Goal: Transaction & Acquisition: Subscribe to service/newsletter

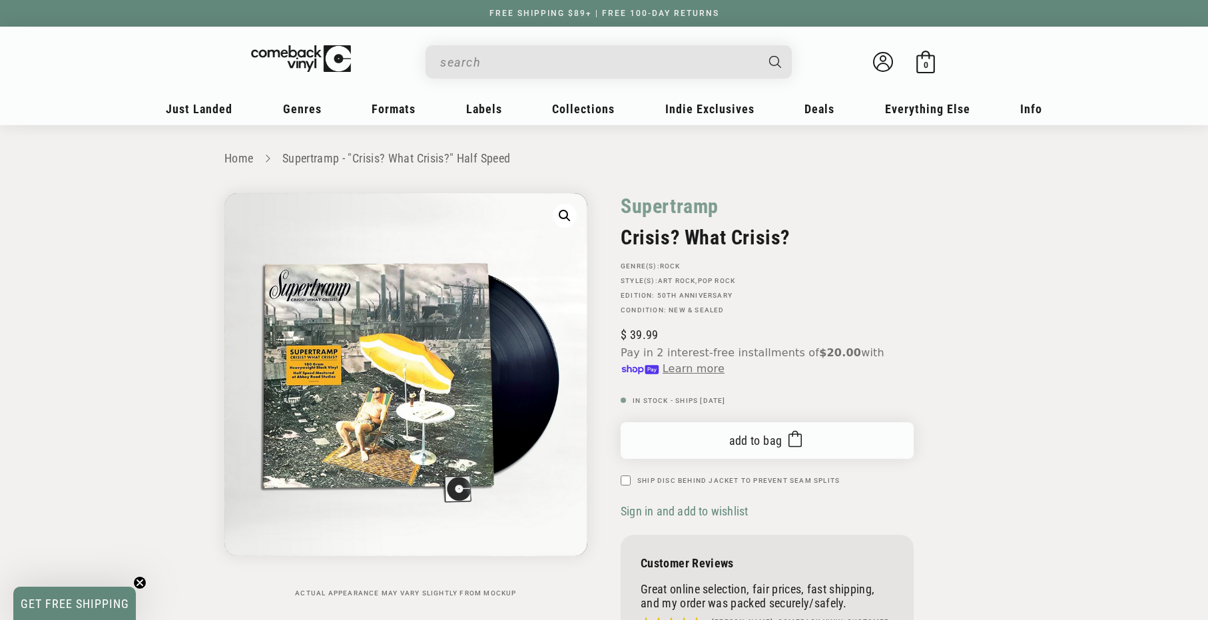
click at [833, 444] on button "Add to bag Added to bag" at bounding box center [767, 440] width 293 height 37
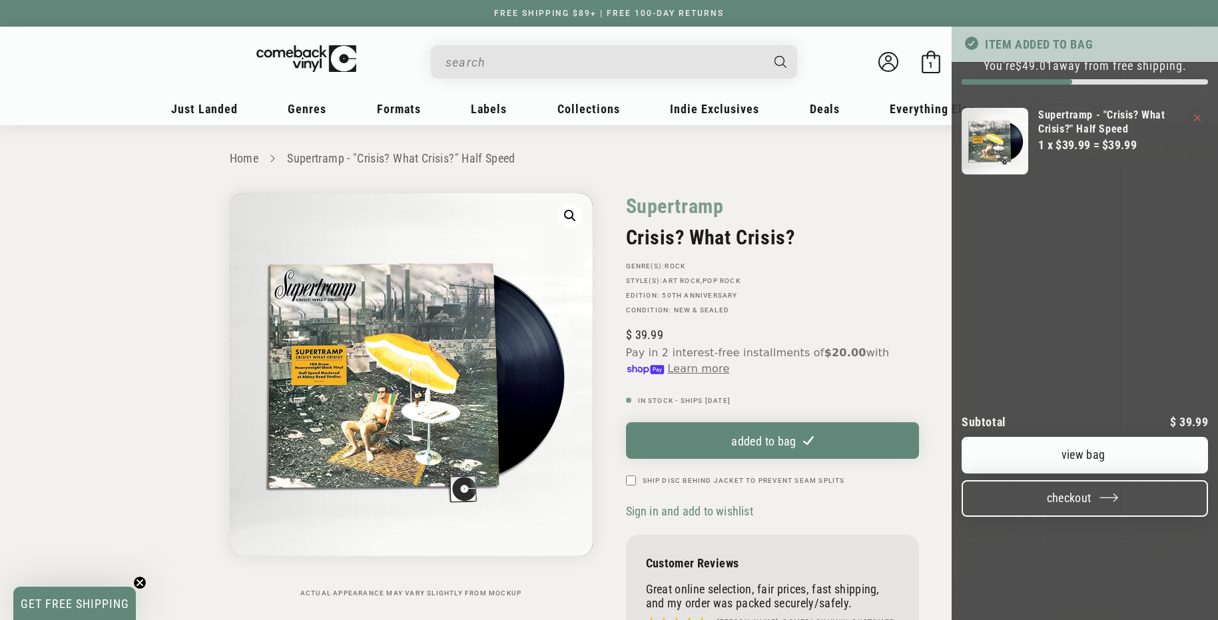
click at [1124, 480] on button "Checkout" at bounding box center [1084, 498] width 246 height 37
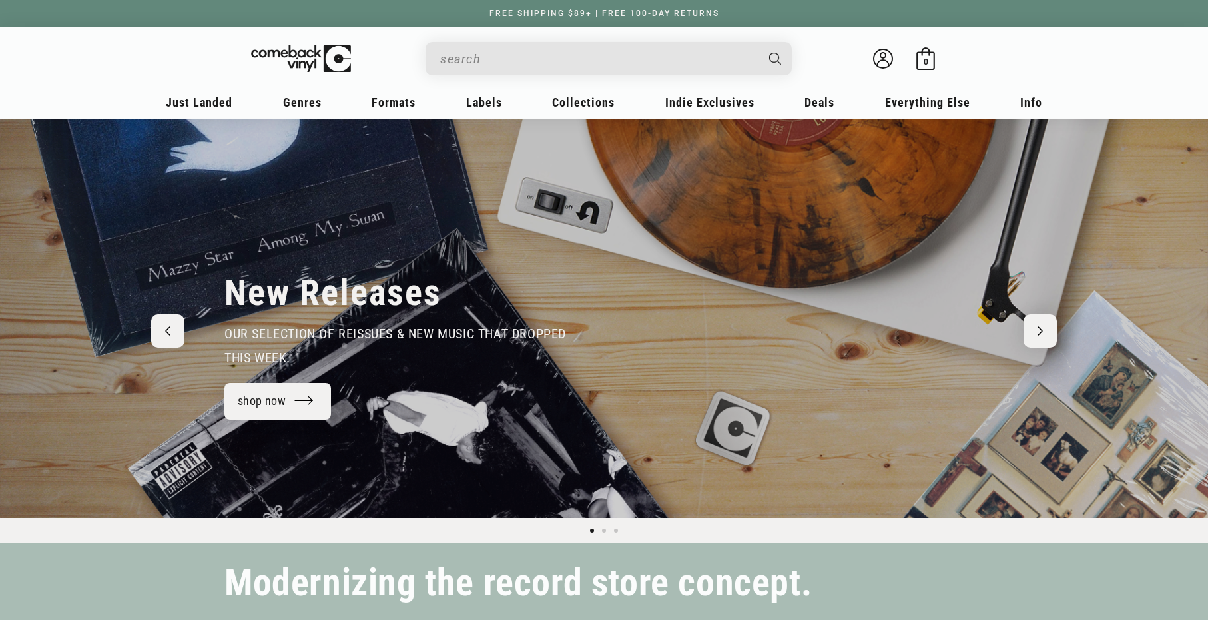
click at [633, 56] on input "When autocomplete results are available use up and down arrows to review and en…" at bounding box center [598, 58] width 316 height 27
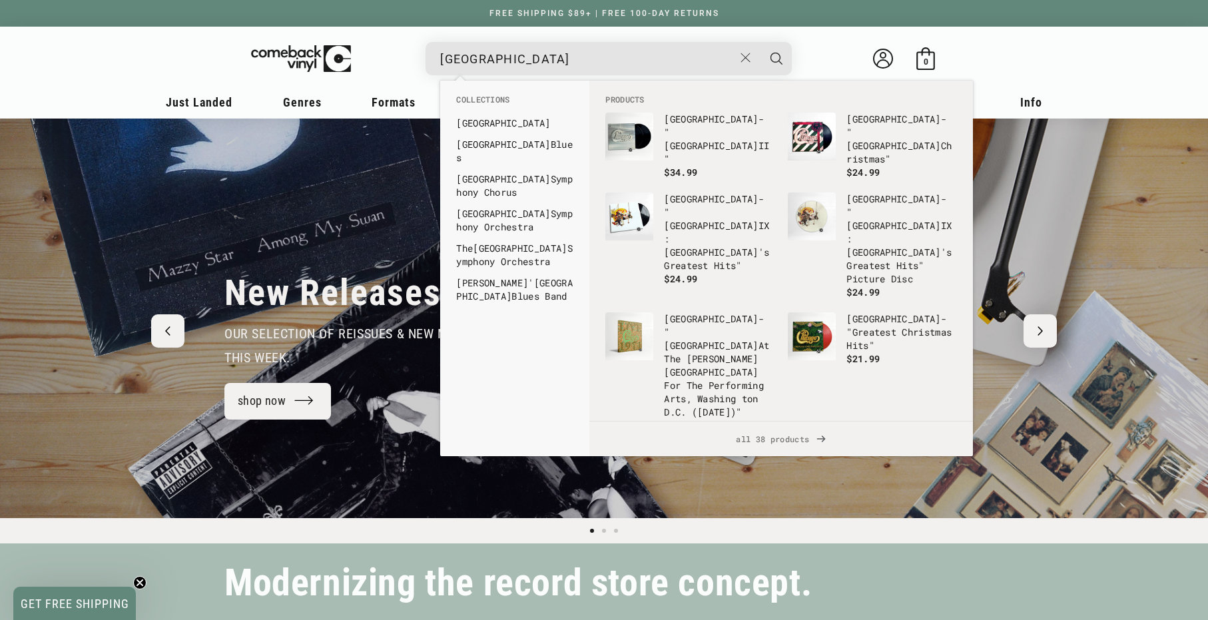
type input "[GEOGRAPHIC_DATA]"
click at [776, 58] on button "Search" at bounding box center [776, 58] width 33 height 33
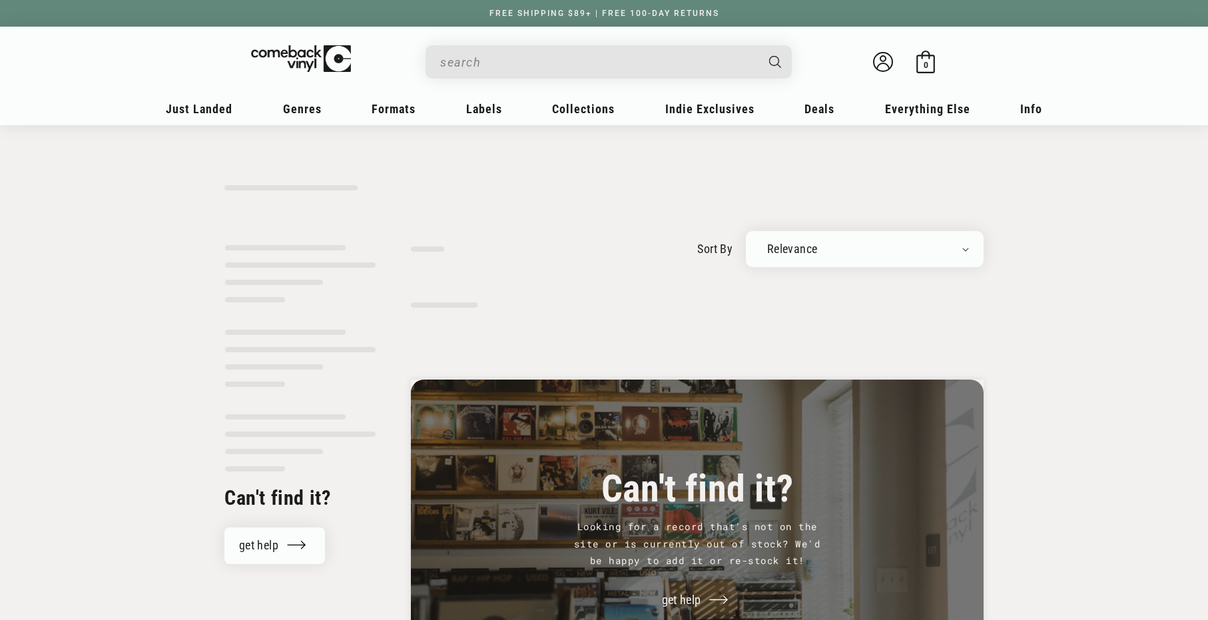
type input "[GEOGRAPHIC_DATA]"
click at [582, 61] on input "[GEOGRAPHIC_DATA]" at bounding box center [598, 62] width 316 height 27
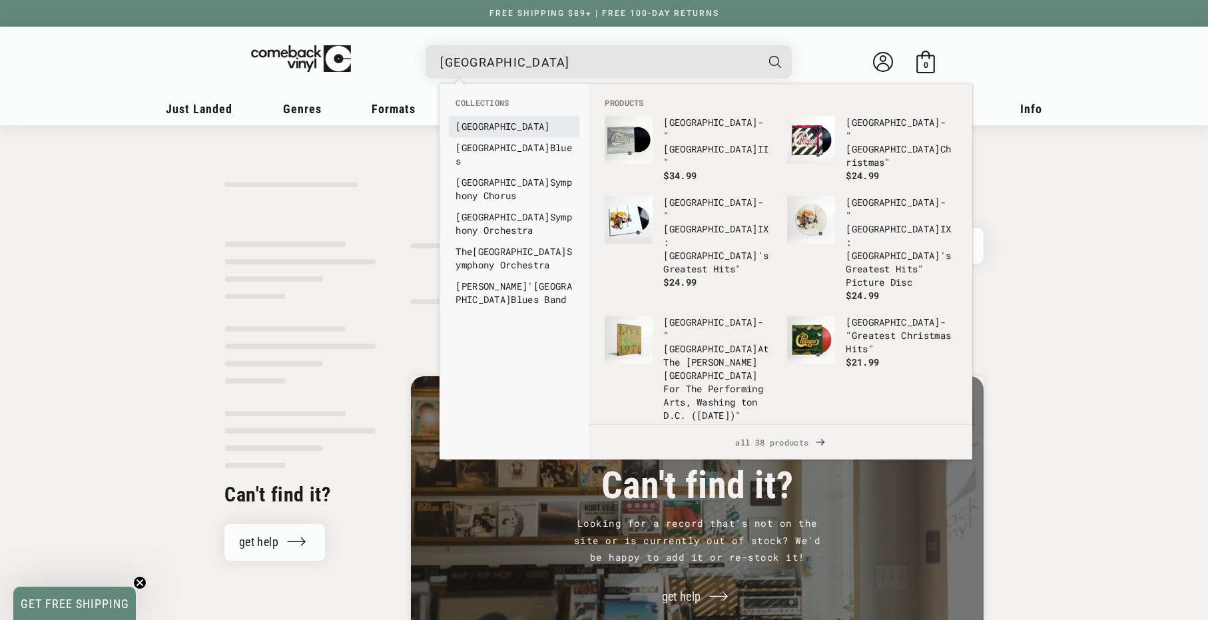
scroll to position [5, 1]
click at [479, 124] on b "[GEOGRAPHIC_DATA]" at bounding box center [502, 126] width 94 height 13
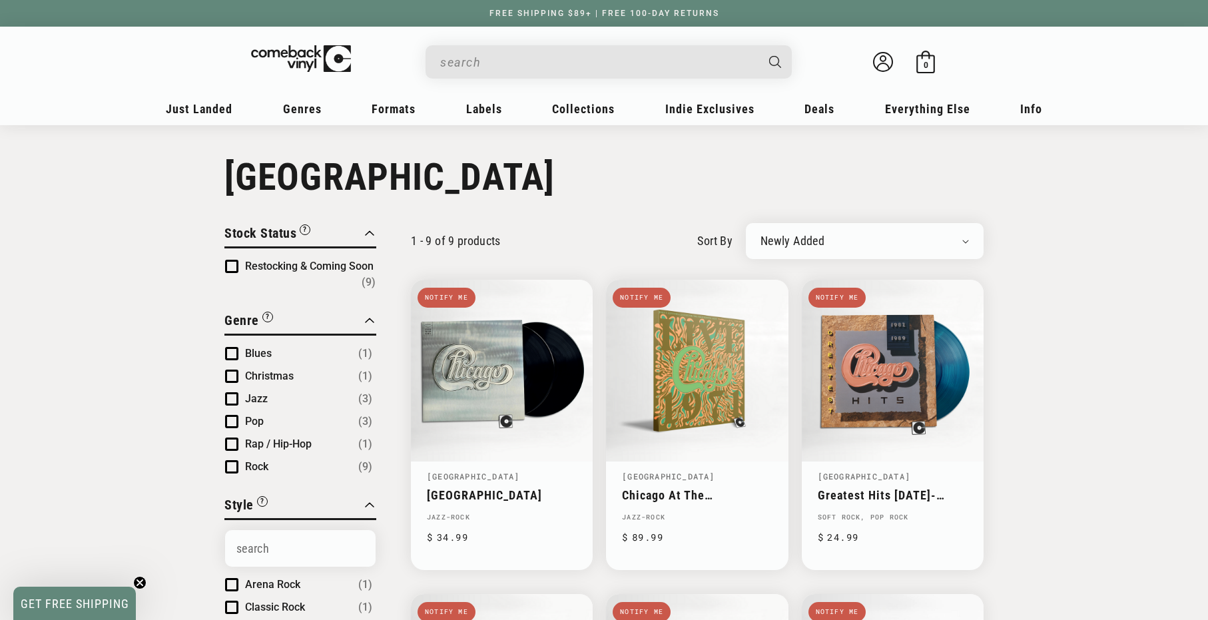
click at [680, 65] on input "When autocomplete results are available use up and down arrows to review and en…" at bounding box center [598, 62] width 316 height 27
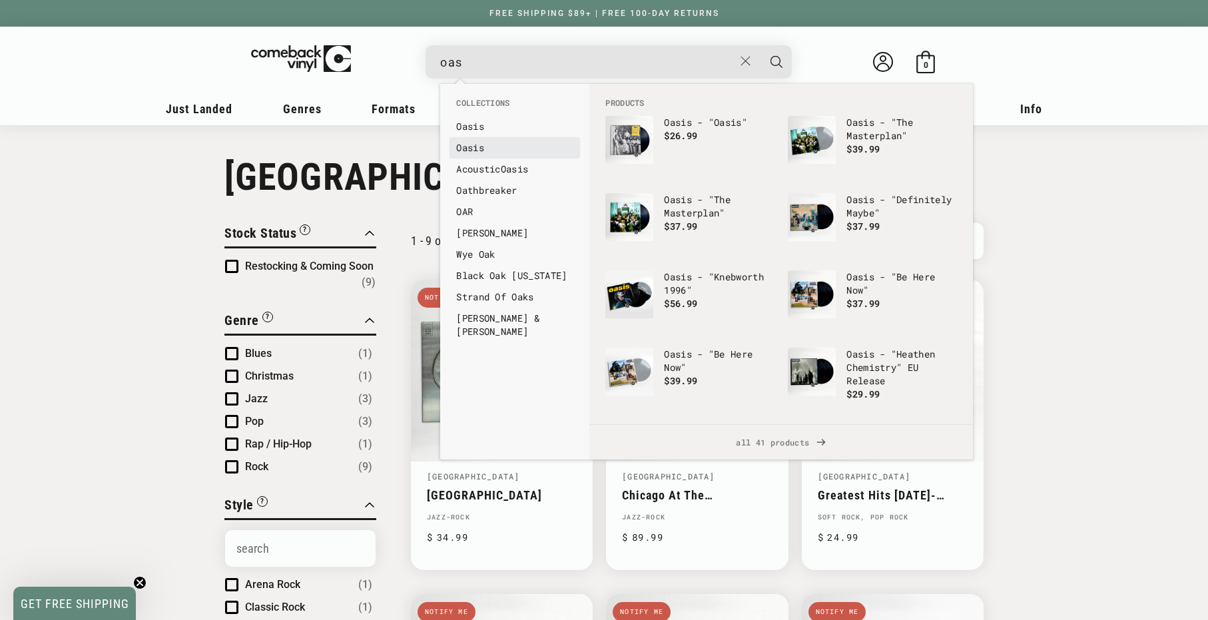
type input "oas"
click at [461, 148] on b "Oas" at bounding box center [464, 147] width 17 height 13
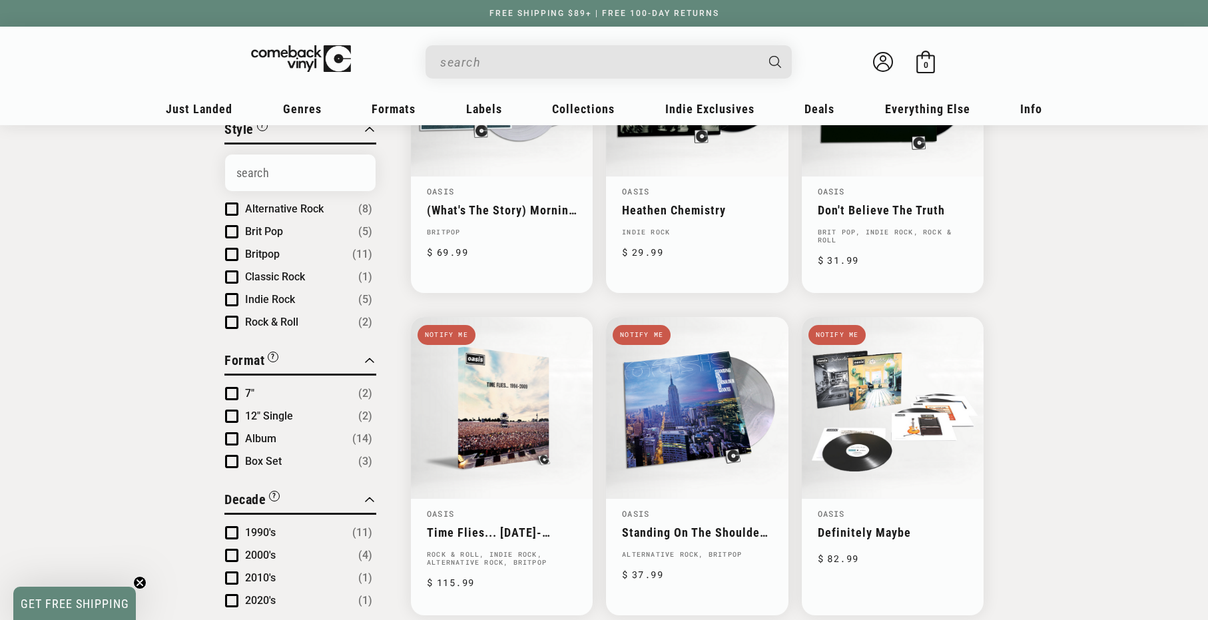
scroll to position [20, 0]
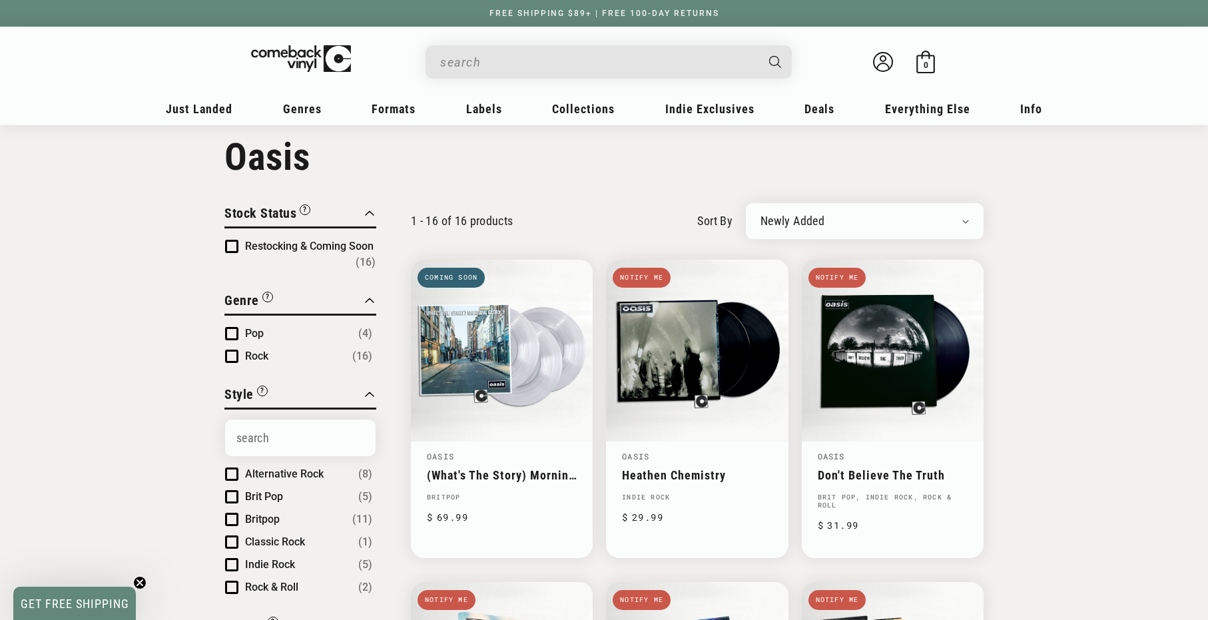
click at [581, 57] on input "When autocomplete results are available use up and down arrows to review and en…" at bounding box center [598, 62] width 316 height 27
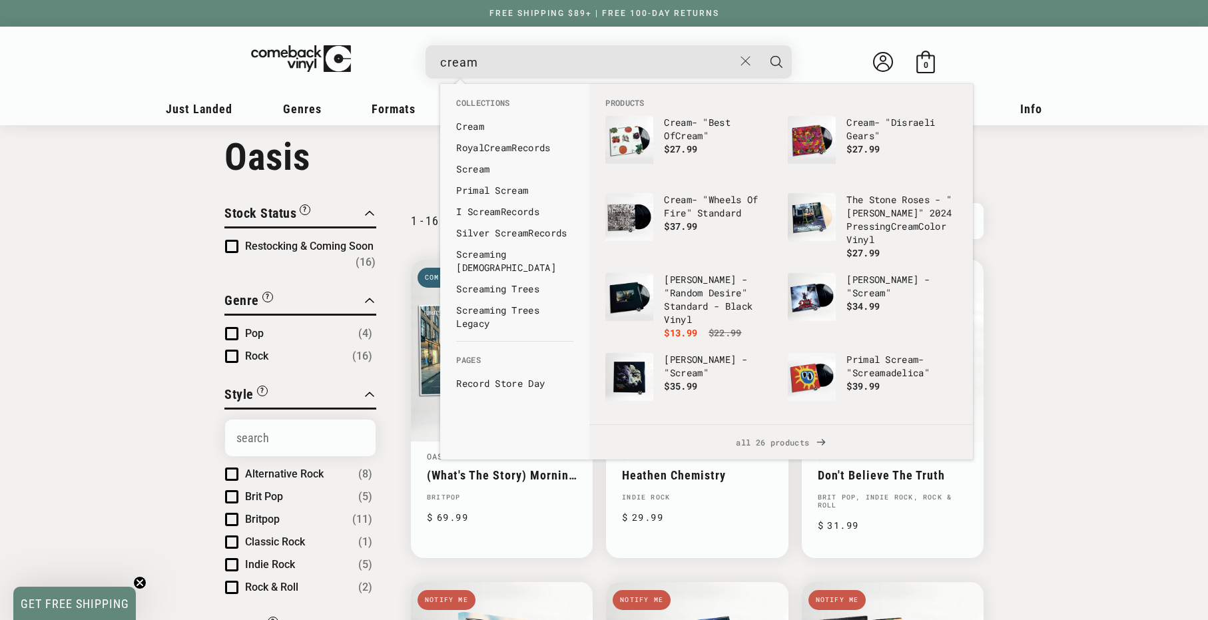
type input "cream"
click at [776, 61] on button "Search" at bounding box center [776, 61] width 33 height 33
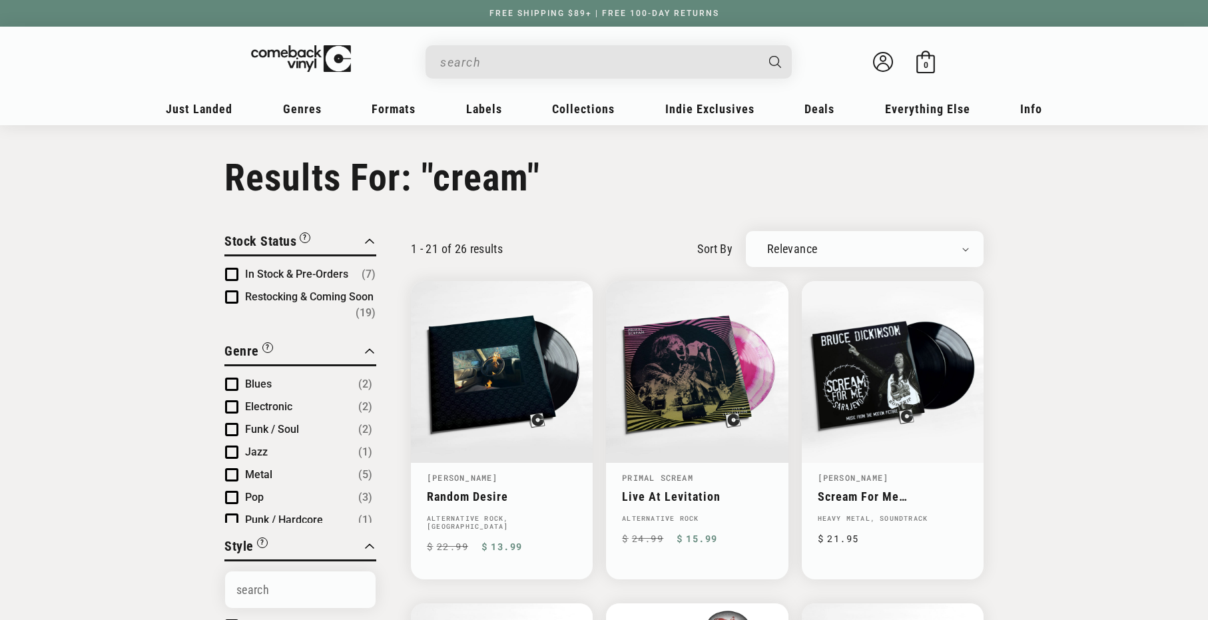
type input "cream"
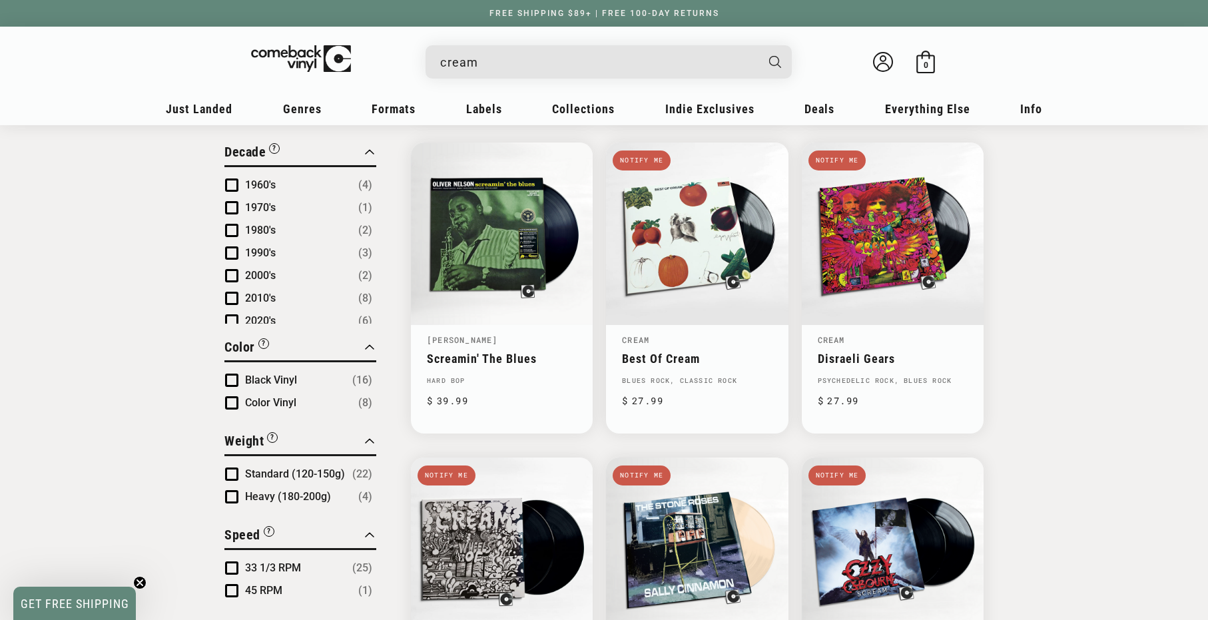
scroll to position [776, 0]
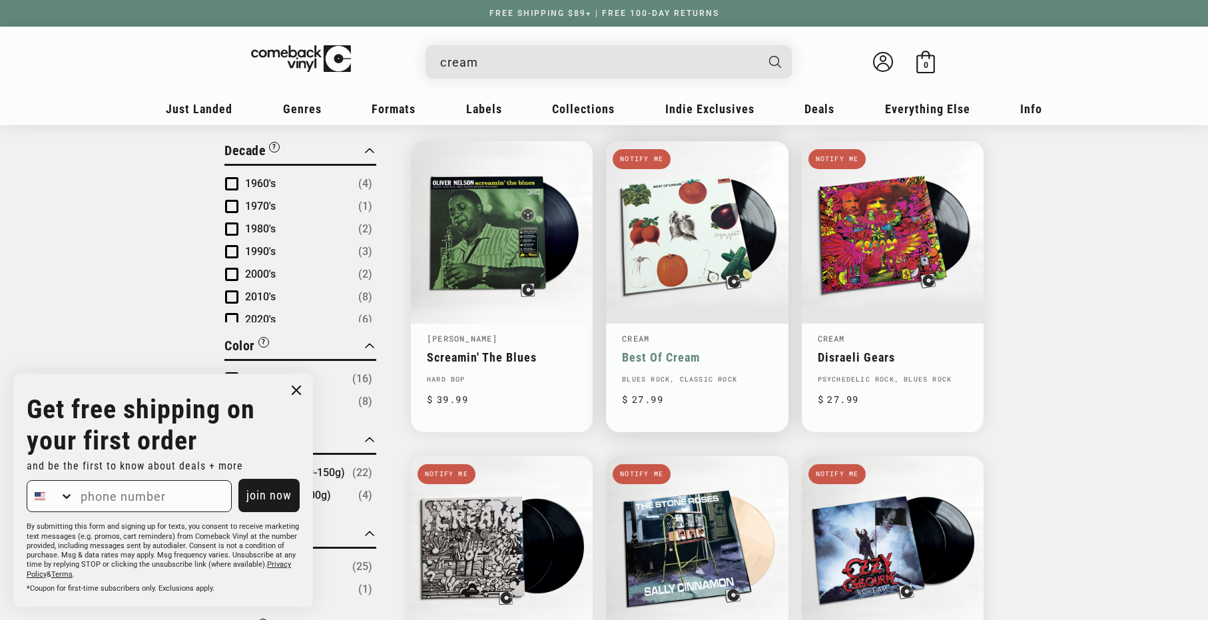
click at [691, 350] on link "Best Of Cream" at bounding box center [697, 357] width 150 height 14
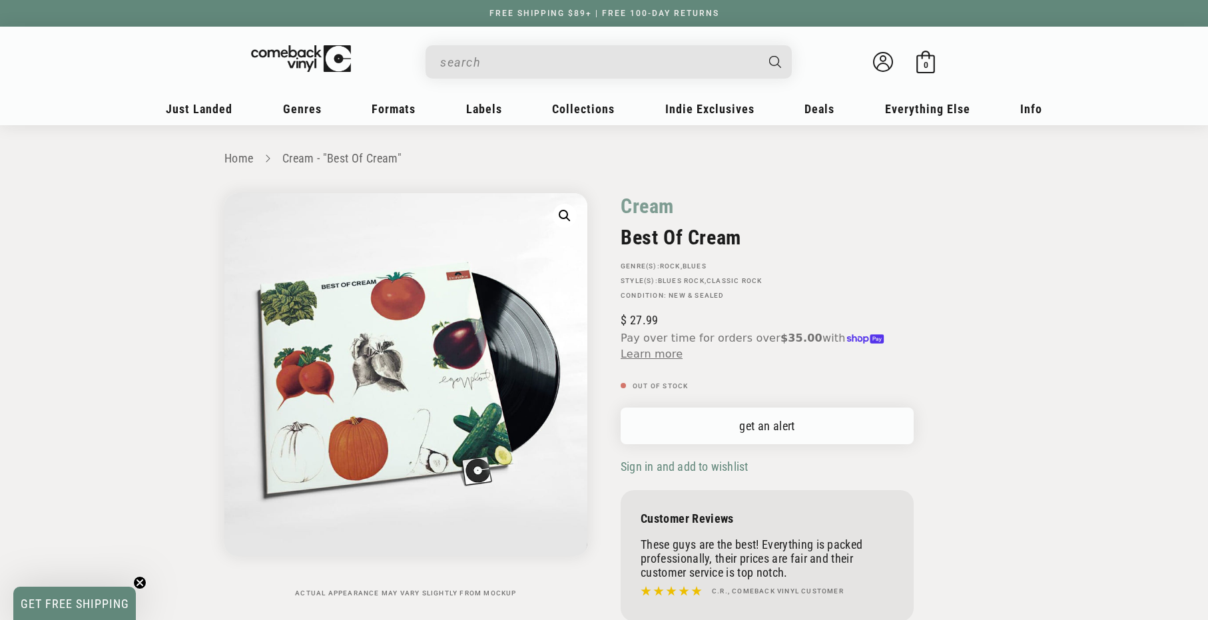
click at [819, 423] on link "get an alert" at bounding box center [767, 425] width 293 height 37
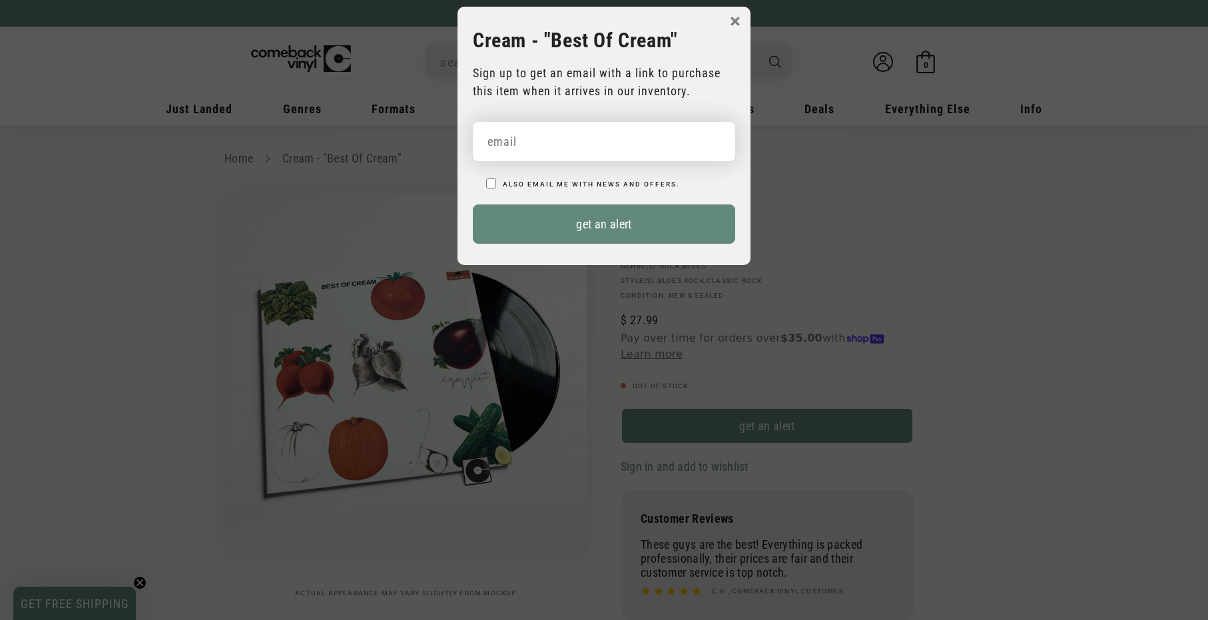
click at [557, 137] on input "email" at bounding box center [604, 141] width 262 height 39
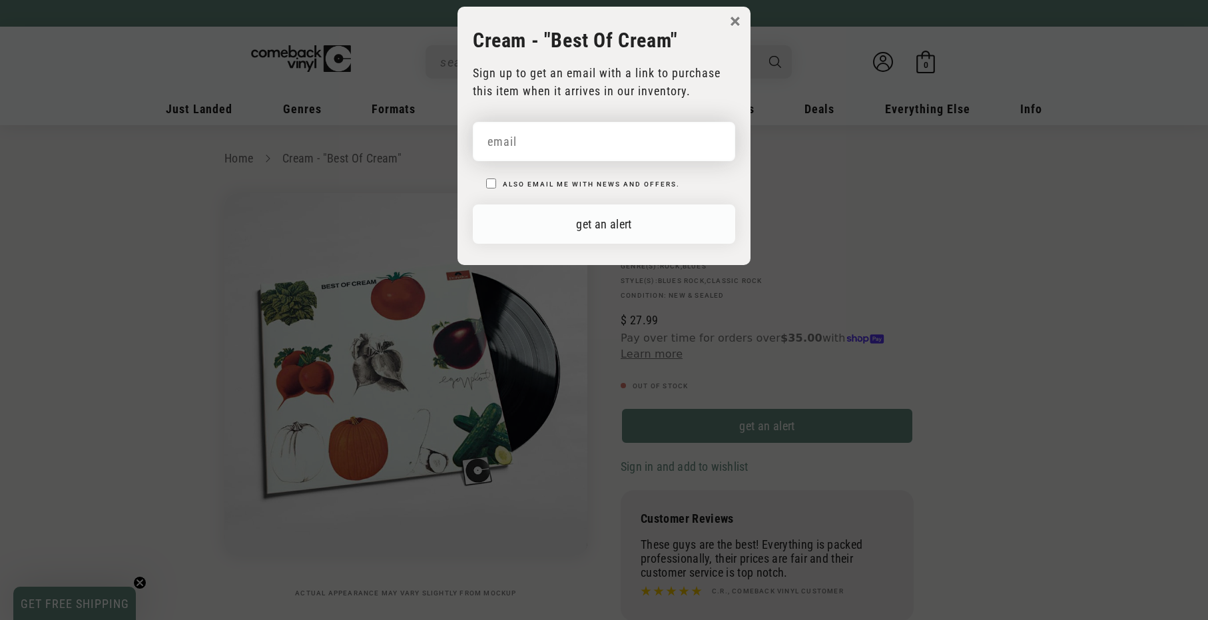
type input "murray.winmill@mitel.com"
click at [658, 221] on button "get an alert" at bounding box center [604, 223] width 262 height 39
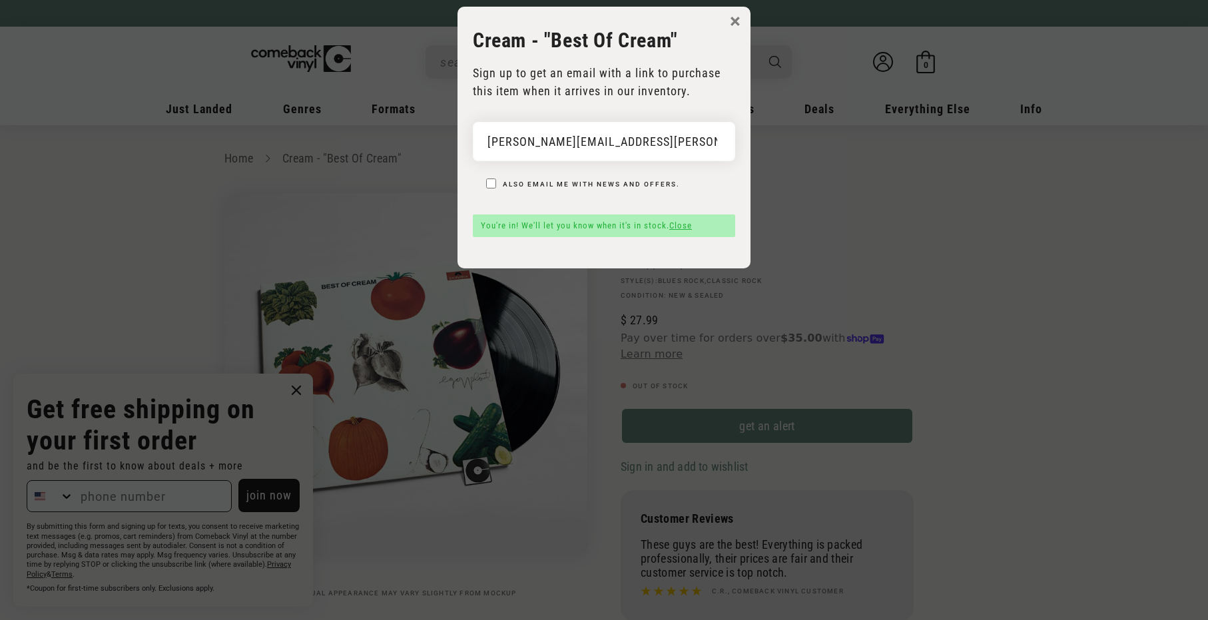
click at [736, 21] on button "×" at bounding box center [735, 21] width 11 height 20
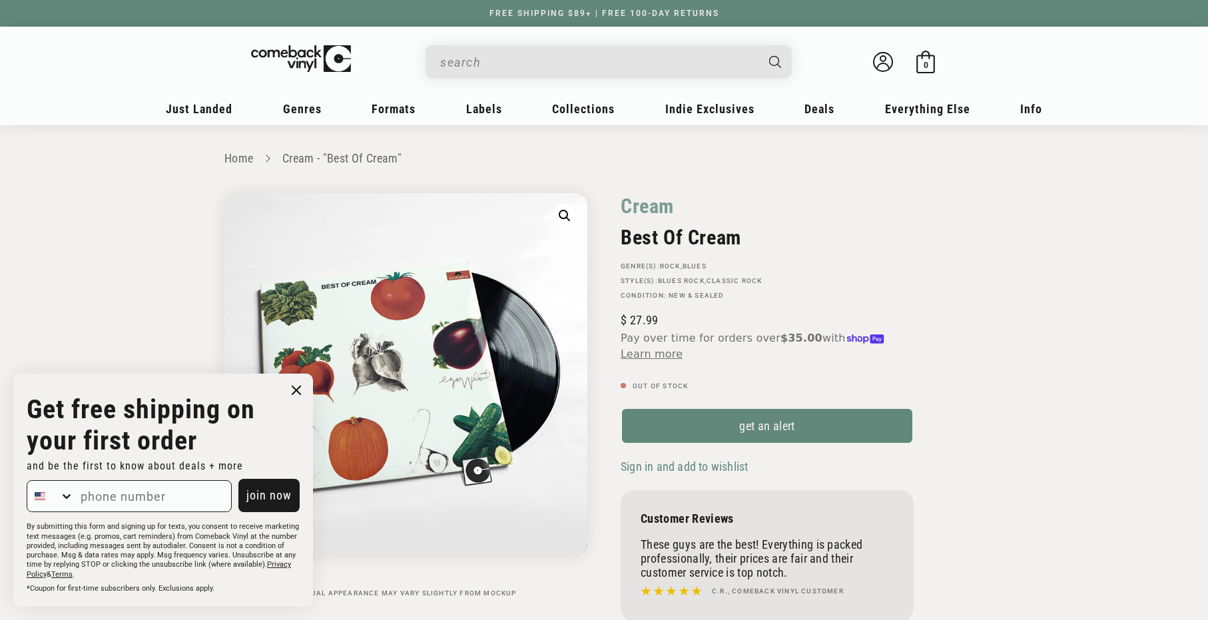
click at [299, 388] on circle "Close dialog" at bounding box center [296, 390] width 19 height 19
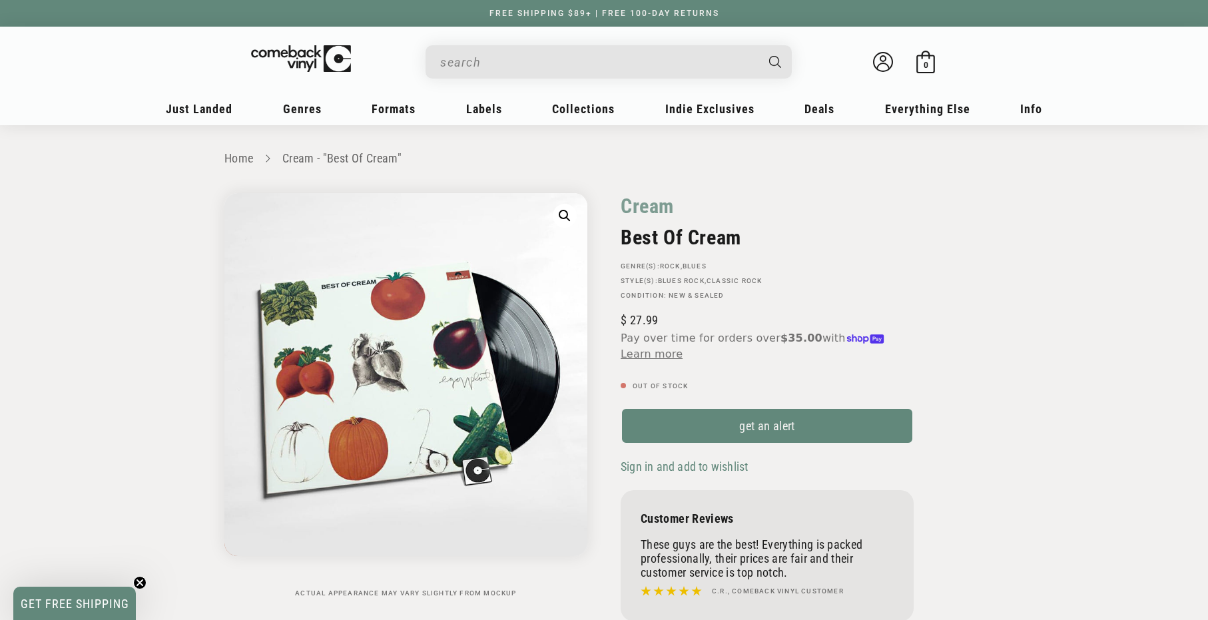
click at [670, 55] on input "When autocomplete results are available use up and down arrows to review and en…" at bounding box center [598, 62] width 316 height 27
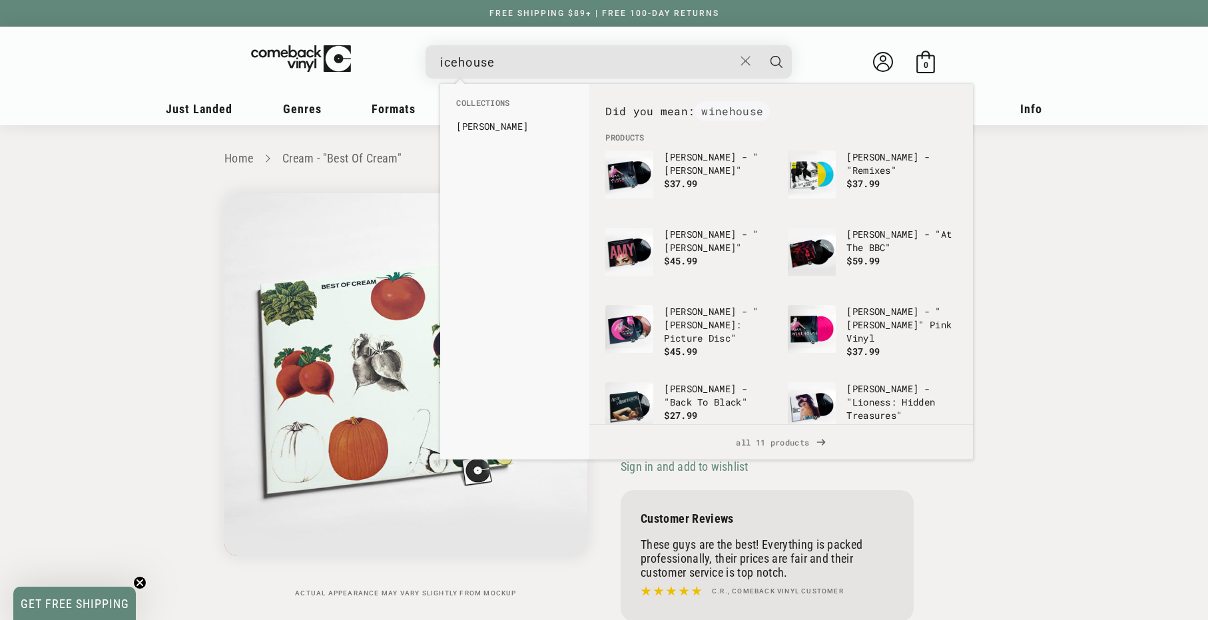
type input "icehouse"
click at [776, 61] on button "Search" at bounding box center [776, 61] width 33 height 33
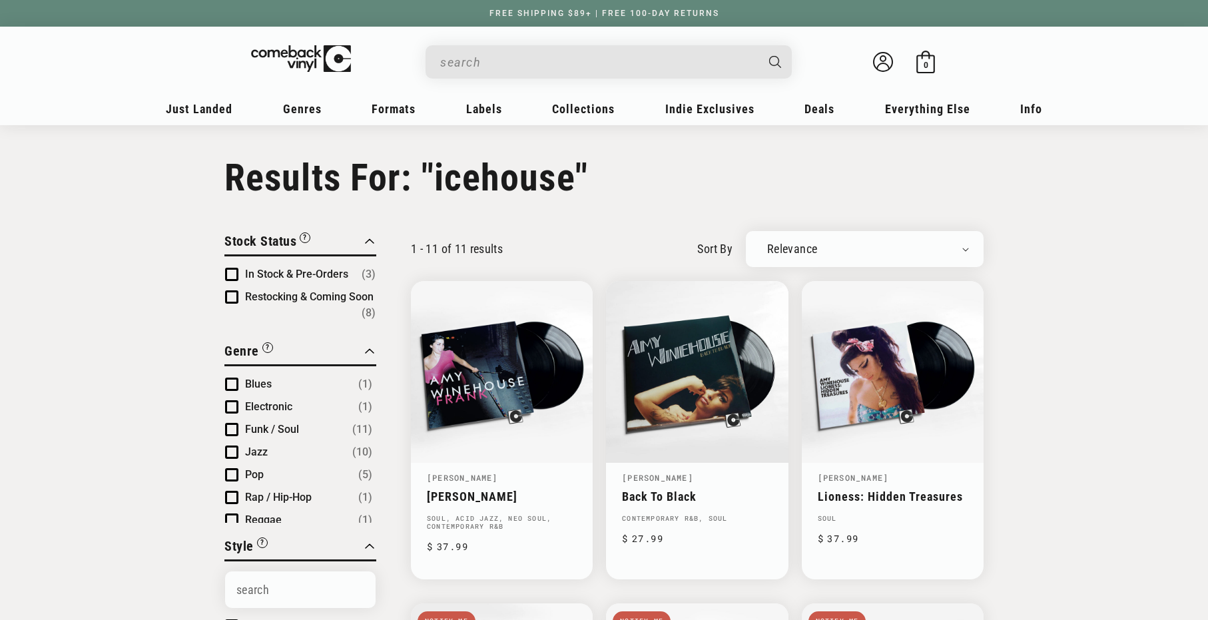
type input "icehouse"
